Goal: Transaction & Acquisition: Purchase product/service

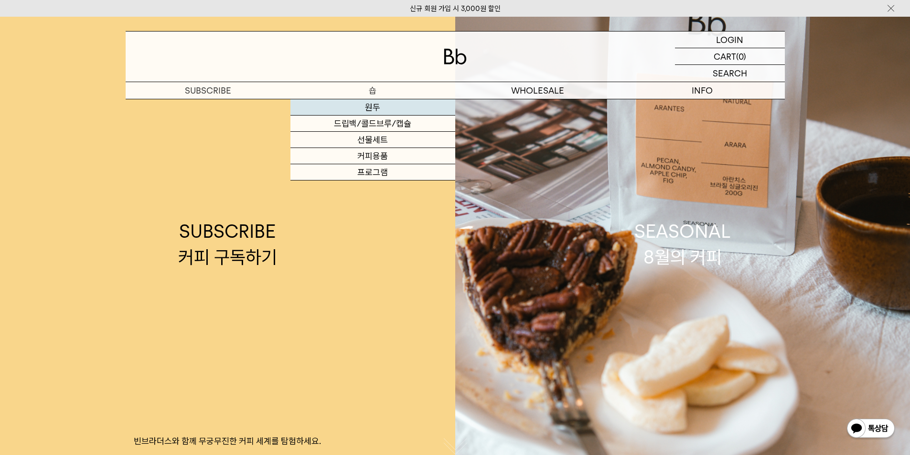
click at [362, 106] on link "원두" at bounding box center [372, 107] width 165 height 16
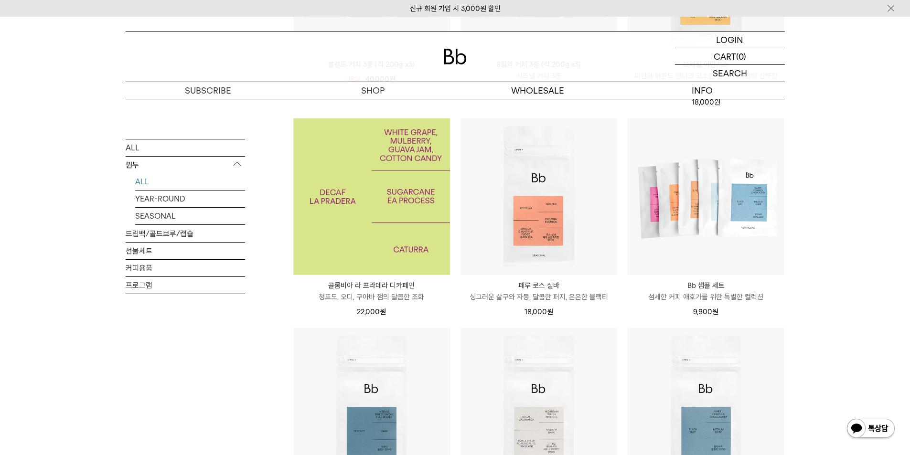
scroll to position [382, 0]
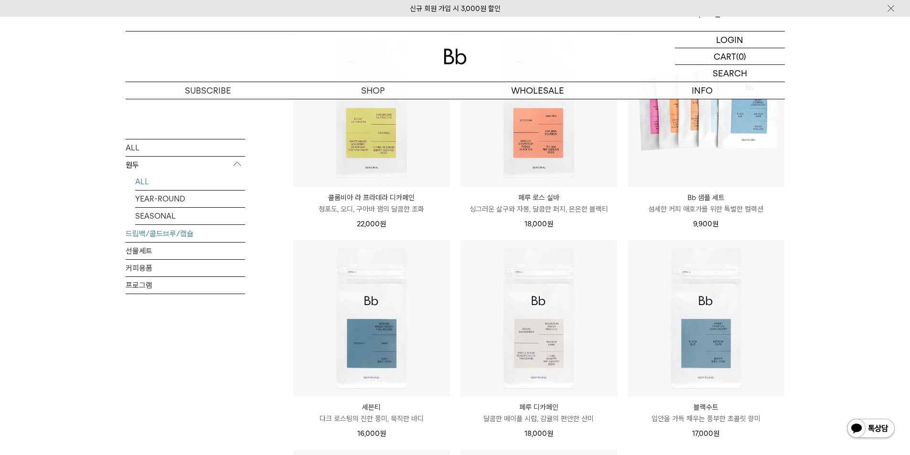
click at [168, 237] on link "드립백/콜드브루/캡슐" at bounding box center [185, 233] width 119 height 17
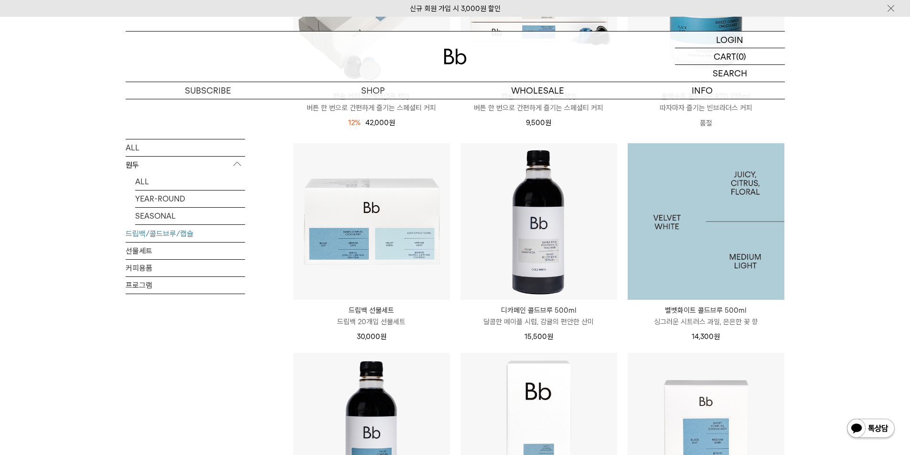
scroll to position [478, 0]
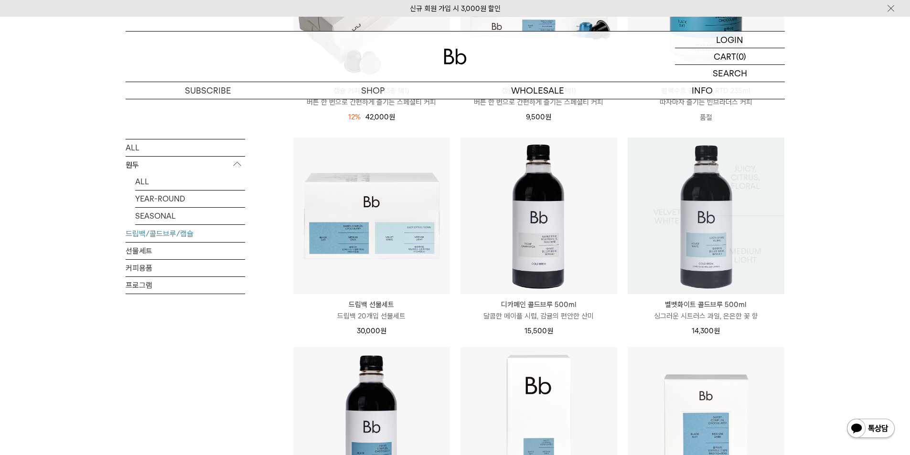
click at [0, 0] on img at bounding box center [0, 0] width 0 height 0
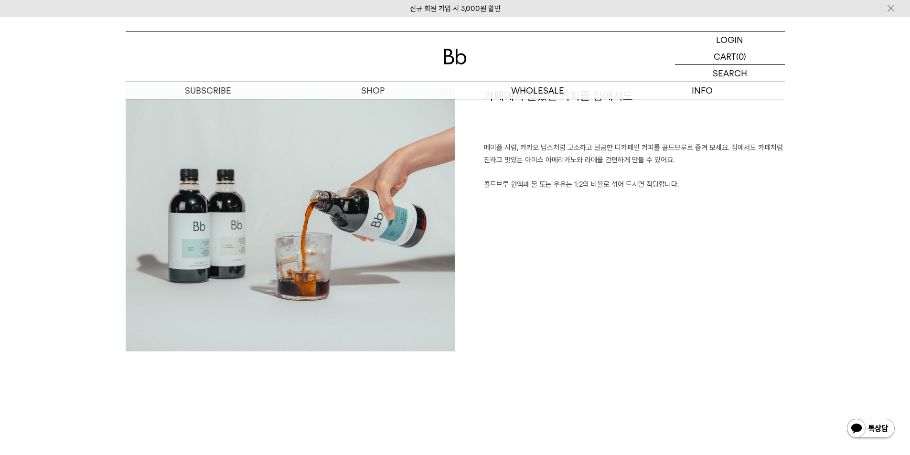
scroll to position [382, 0]
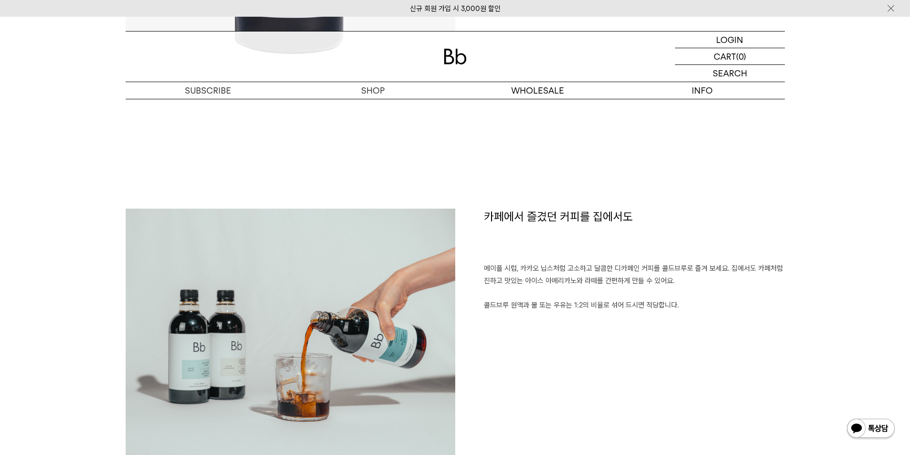
drag, startPoint x: 667, startPoint y: 349, endPoint x: 589, endPoint y: 314, distance: 85.5
click at [589, 314] on div "카페에서 즐겼던 커피를 집에서도 메이플 시럽, 카카오 닙스처럼 고소하고 달콤한 디카페인 커피를 콜드브루로 즐겨 보세요. 집에서도 카페처럼 진하…" at bounding box center [620, 345] width 330 height 273
click at [589, 318] on div "카페에서 즐겼던 커피를 집에서도 메이플 시럽, 카카오 닙스처럼 고소하고 달콤한 디카페인 커피를 콜드브루로 즐겨 보세요. 집에서도 카페처럼 진하…" at bounding box center [620, 345] width 330 height 273
click at [541, 307] on p "메이플 시럽, 카카오 닙스처럼 고소하고 달콤한 디카페인 커피를 콜드브루로 즐겨 보세요. 집에서도 카페처럼 진하고 맛있는 아이스 아메리카노와 라…" at bounding box center [634, 287] width 301 height 49
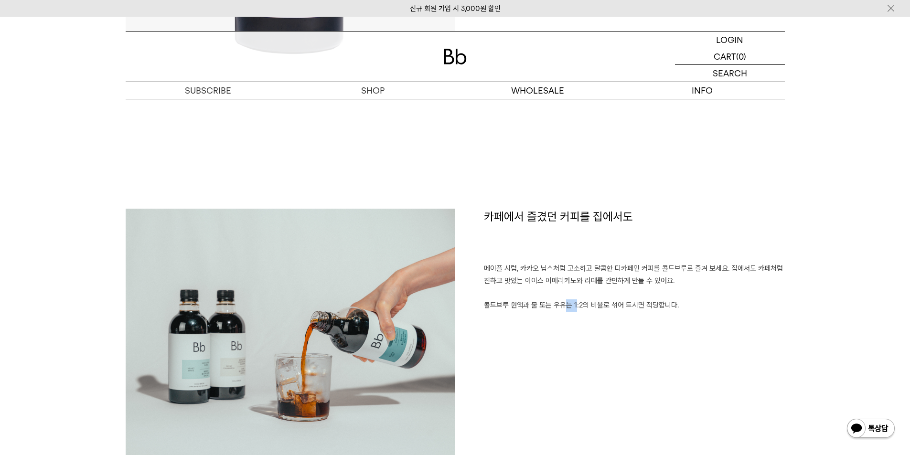
click at [543, 306] on p "메이플 시럽, 카카오 닙스처럼 고소하고 달콤한 디카페인 커피를 콜드브루로 즐겨 보세요. 집에서도 카페처럼 진하고 맛있는 아이스 아메리카노와 라…" at bounding box center [634, 287] width 301 height 49
click at [547, 309] on p "메이플 시럽, 카카오 닙스처럼 고소하고 달콤한 디카페인 커피를 콜드브루로 즐겨 보세요. 집에서도 카페처럼 진하고 맛있는 아이스 아메리카노와 라…" at bounding box center [634, 287] width 301 height 49
copy div "콜드브루 원액과 물 또는 우유는 1:2의 비율로 섞어 드시면 적당합니다."
